Goal: Entertainment & Leisure: Browse casually

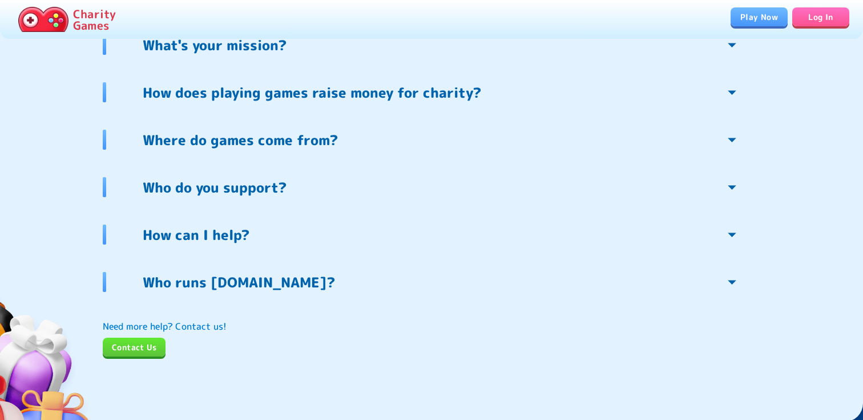
scroll to position [2540, 0]
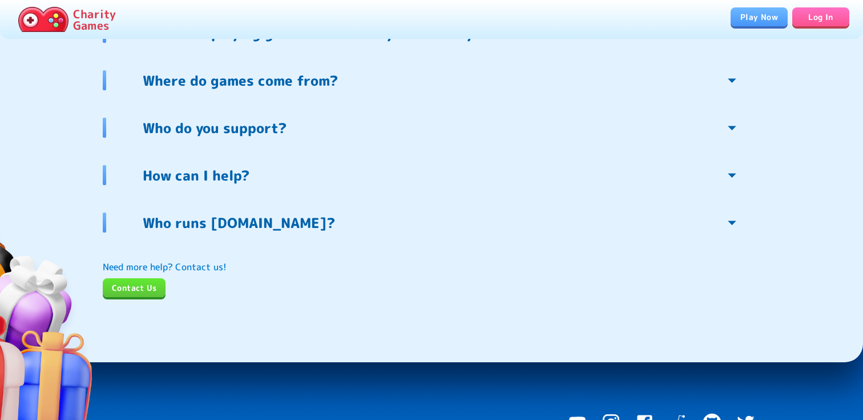
click at [325, 222] on link "Who runs Charity.Games?" at bounding box center [442, 222] width 636 height 20
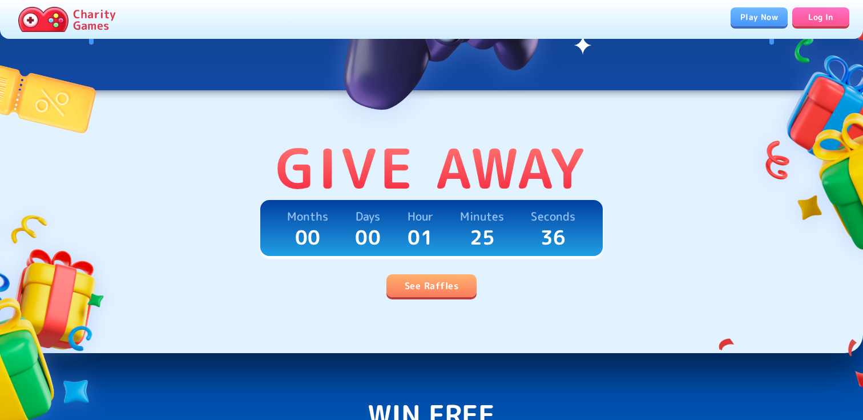
scroll to position [0, 0]
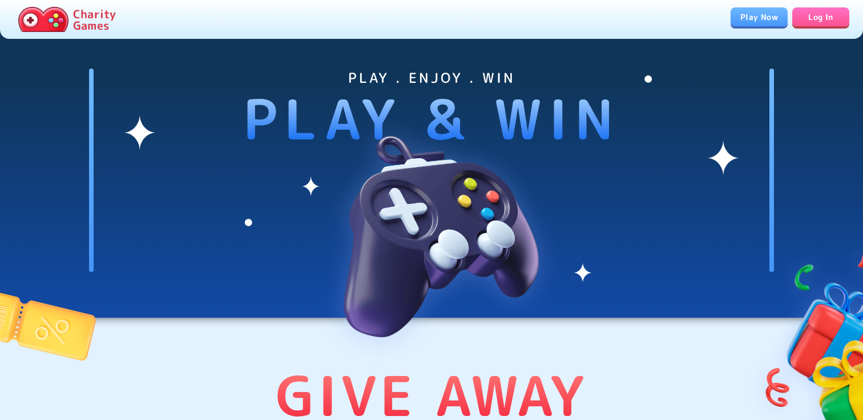
click at [756, 18] on link "Play Now" at bounding box center [759, 16] width 57 height 19
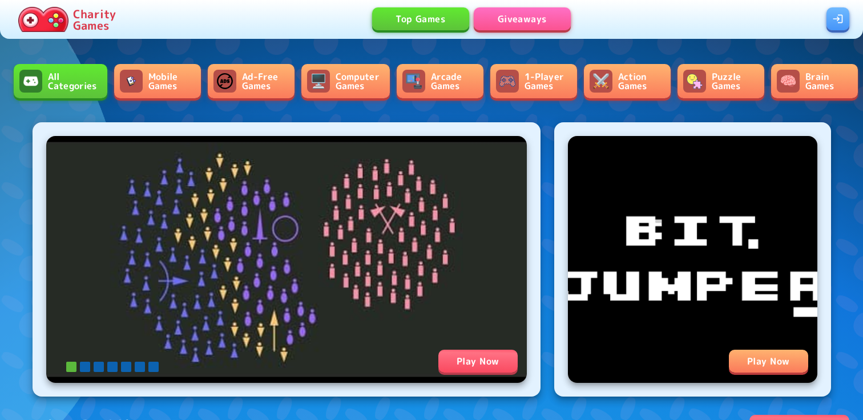
click at [162, 83] on link "Mobile Games" at bounding box center [157, 81] width 87 height 34
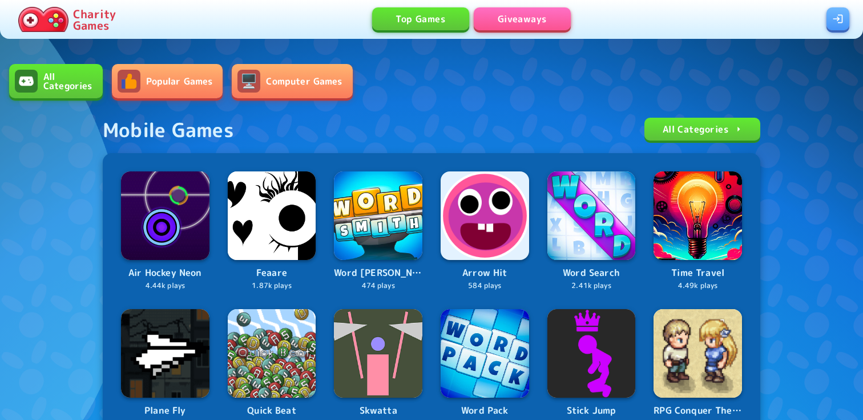
click at [204, 92] on link "Popular Games" at bounding box center [167, 81] width 111 height 34
